Goal: Check status

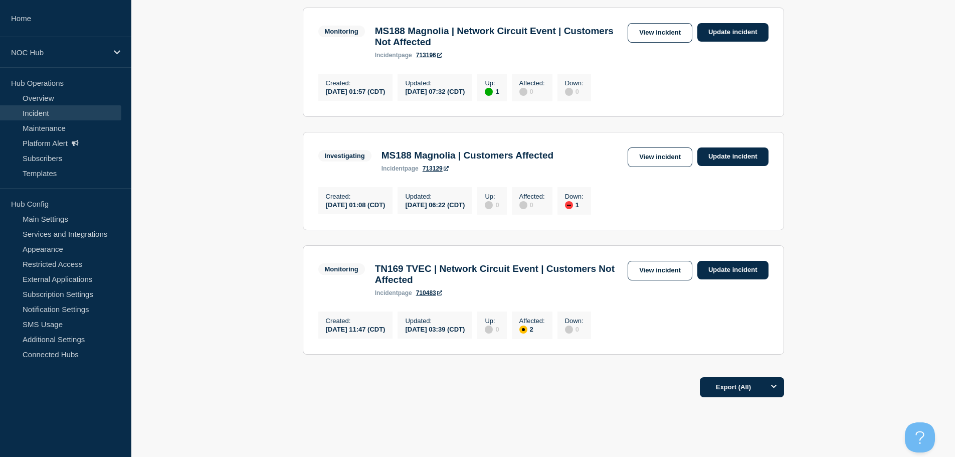
scroll to position [451, 0]
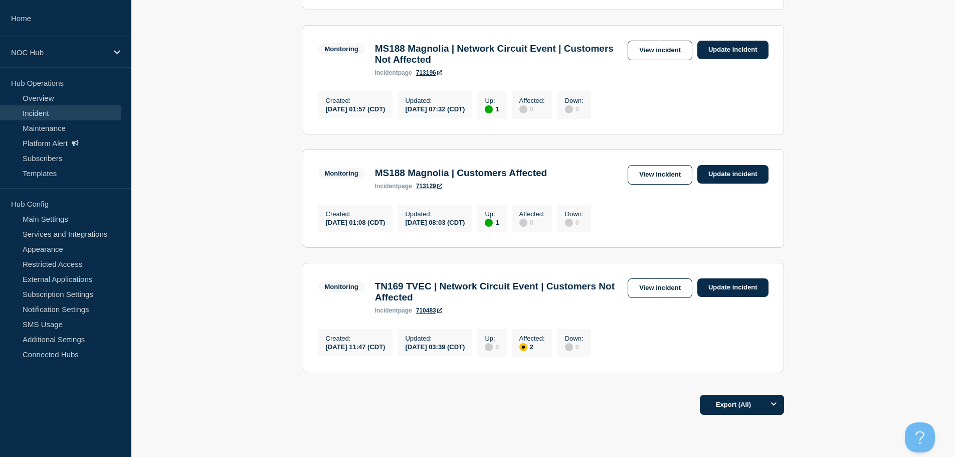
scroll to position [702, 0]
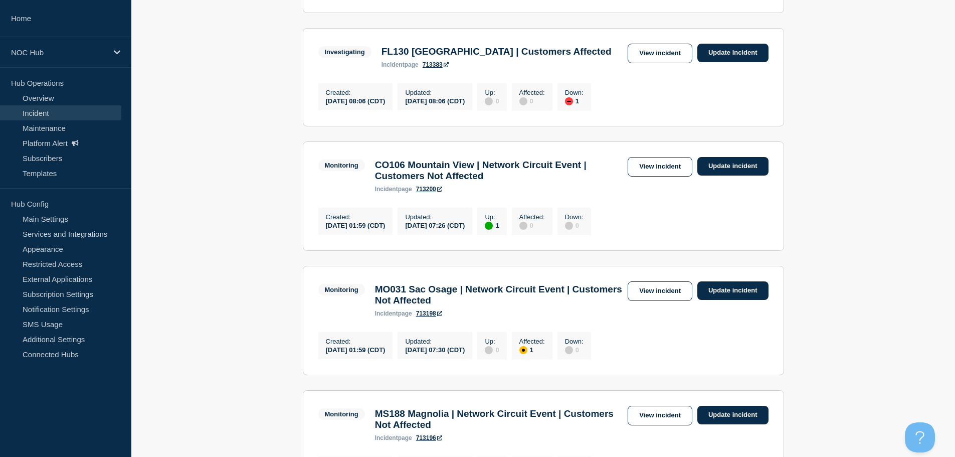
scroll to position [0, 0]
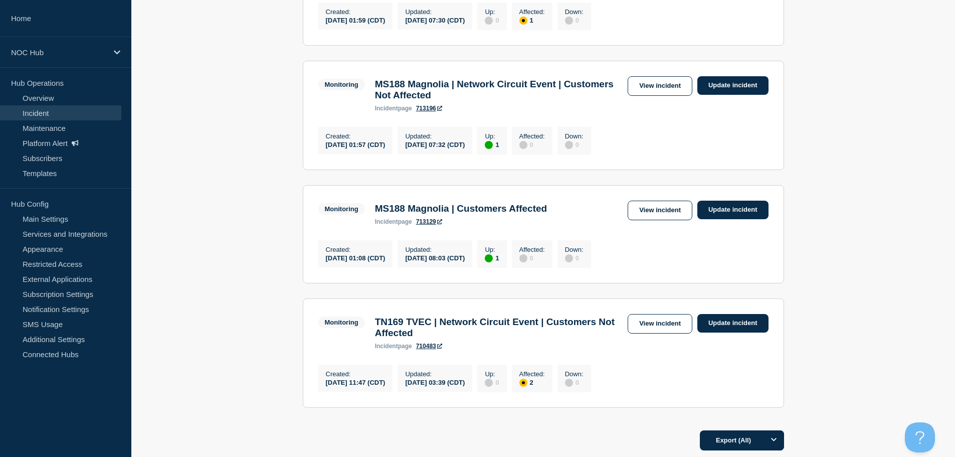
scroll to position [755, 0]
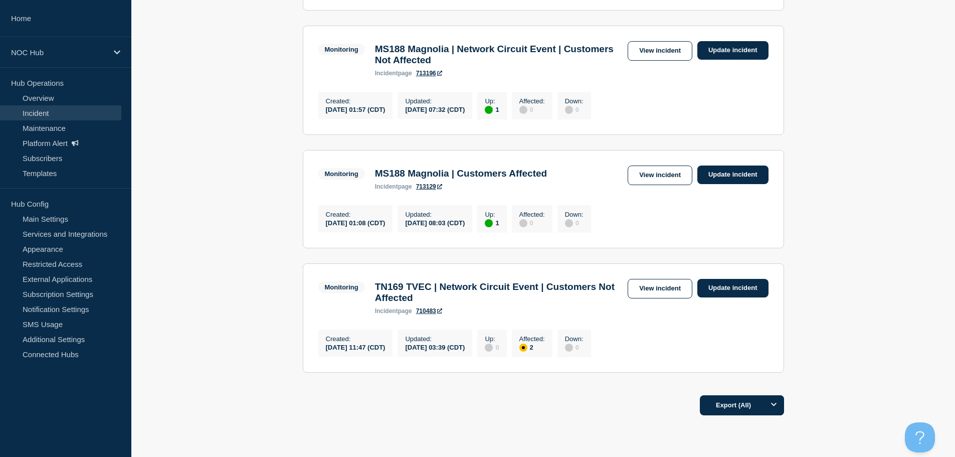
scroll to position [651, 0]
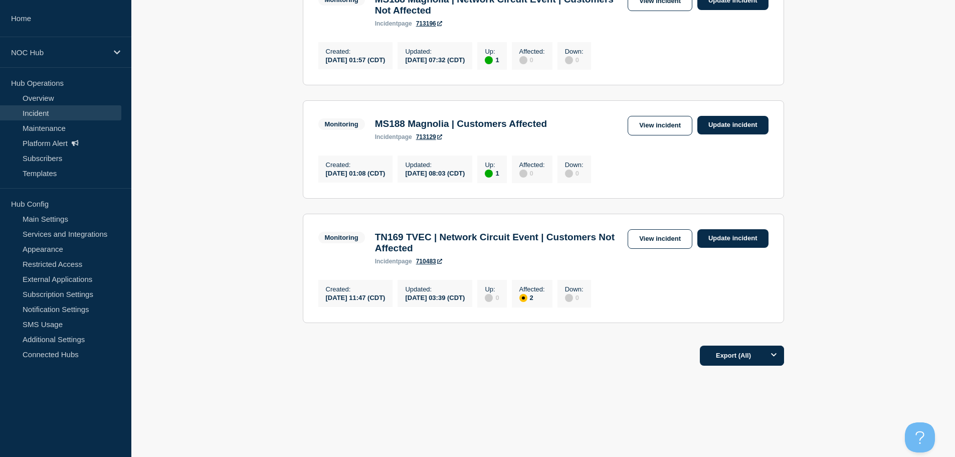
scroll to position [885, 0]
